Goal: Task Accomplishment & Management: Understand process/instructions

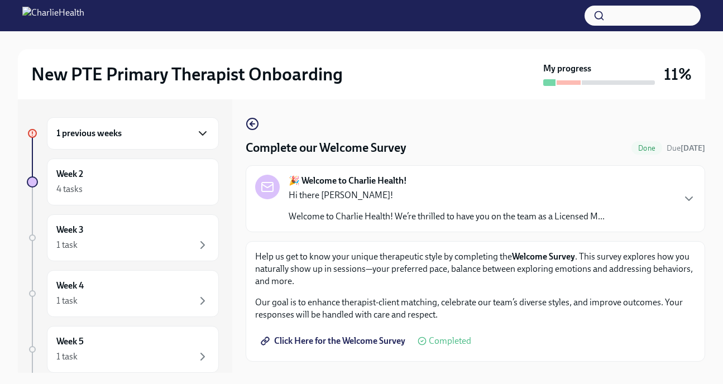
click at [196, 138] on icon "button" at bounding box center [202, 133] width 13 height 13
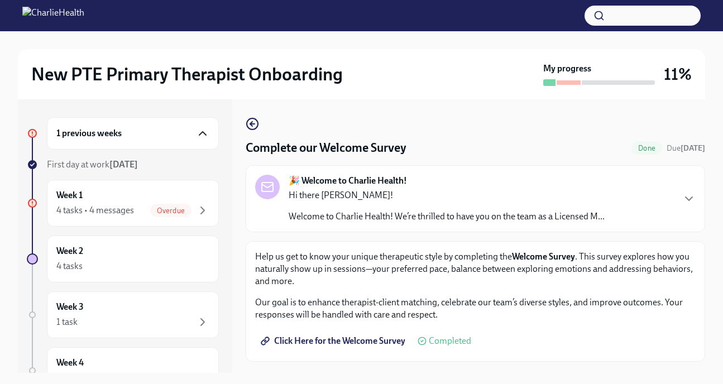
scroll to position [25, 0]
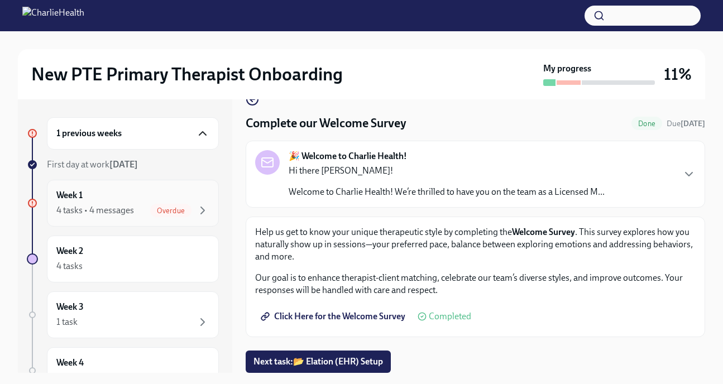
click at [137, 194] on div "Week 1 4 tasks • 4 messages Overdue" at bounding box center [132, 203] width 153 height 28
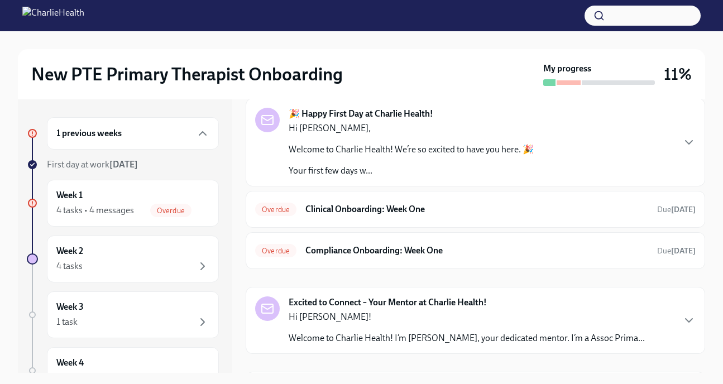
scroll to position [53, 0]
click at [364, 211] on h6 "Clinical Onboarding: Week One" at bounding box center [476, 209] width 343 height 12
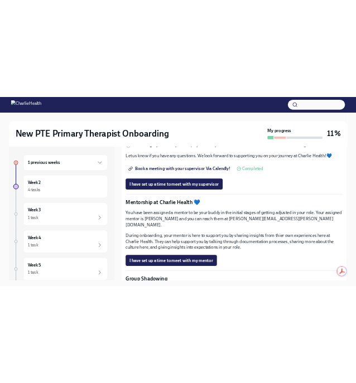
scroll to position [909, 0]
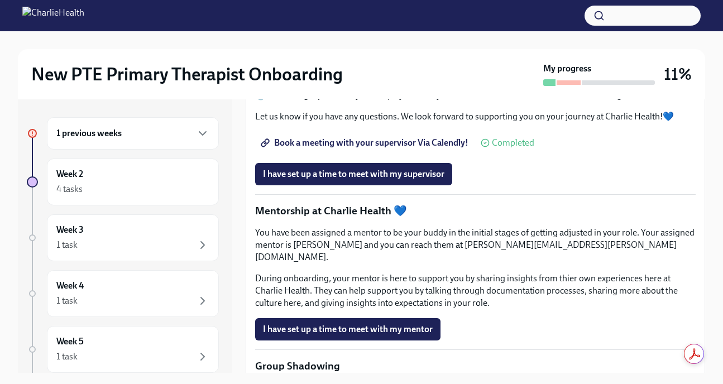
click at [339, 148] on span "Book a meeting with your supervisor Via Calendly!" at bounding box center [365, 142] width 205 height 11
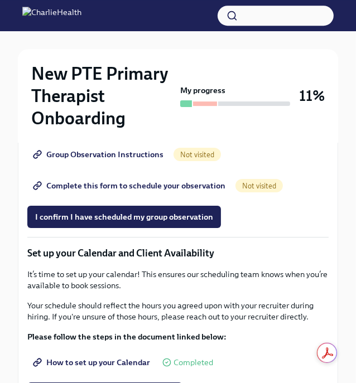
scroll to position [1629, 0]
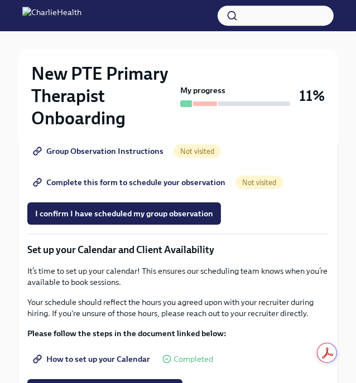
click at [166, 188] on span "Complete this form to schedule your observation" at bounding box center [130, 182] width 190 height 11
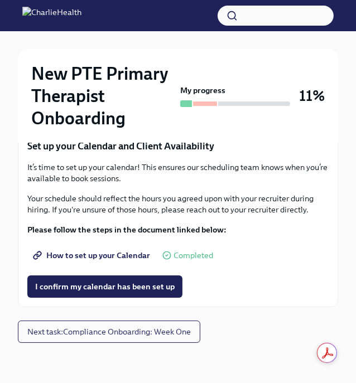
scroll to position [1790, 0]
drag, startPoint x: 169, startPoint y: 296, endPoint x: 226, endPoint y: 299, distance: 57.0
click at [226, 267] on div "How to set up your Calendar Completed" at bounding box center [177, 255] width 301 height 22
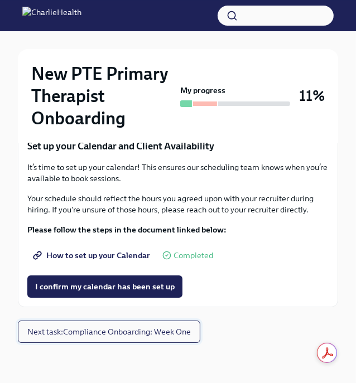
click at [107, 338] on span "Next task : Compliance Onboarding: Week One" at bounding box center [109, 332] width 164 height 11
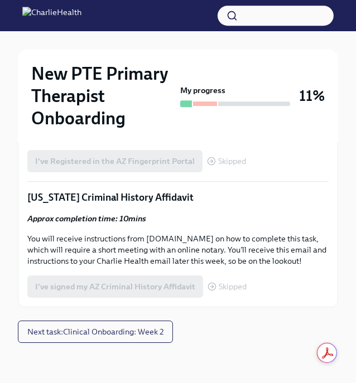
scroll to position [1768, 0]
click at [128, 335] on span "Next task : Clinical Onboarding: Week 2" at bounding box center [95, 332] width 136 height 11
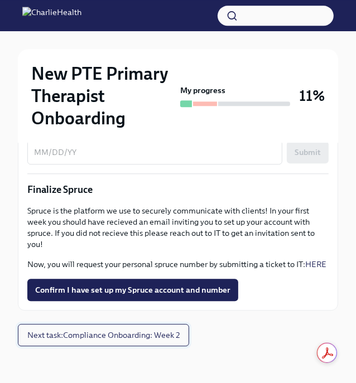
scroll to position [1434, 0]
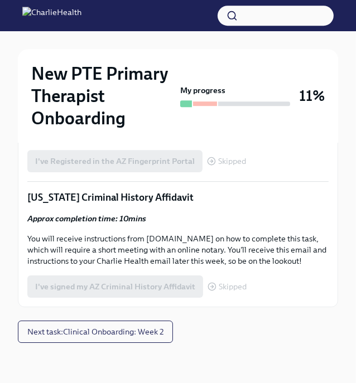
scroll to position [1768, 0]
